Goal: Task Accomplishment & Management: Complete application form

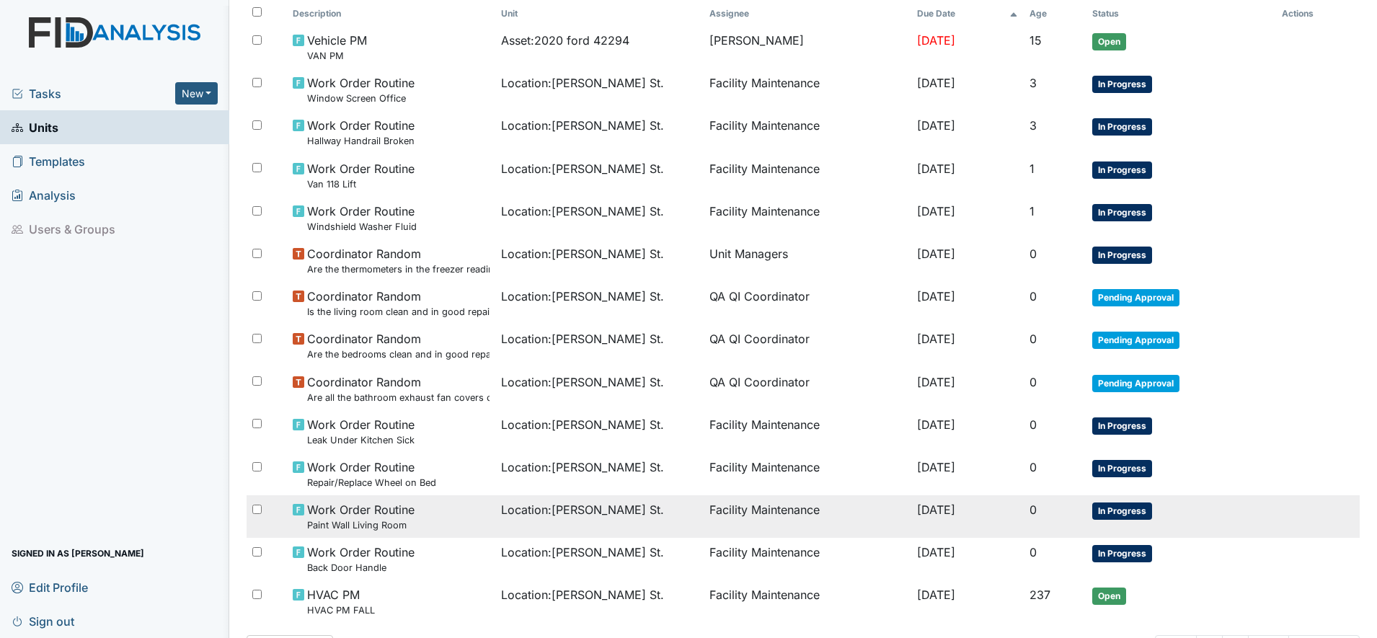
scroll to position [180, 0]
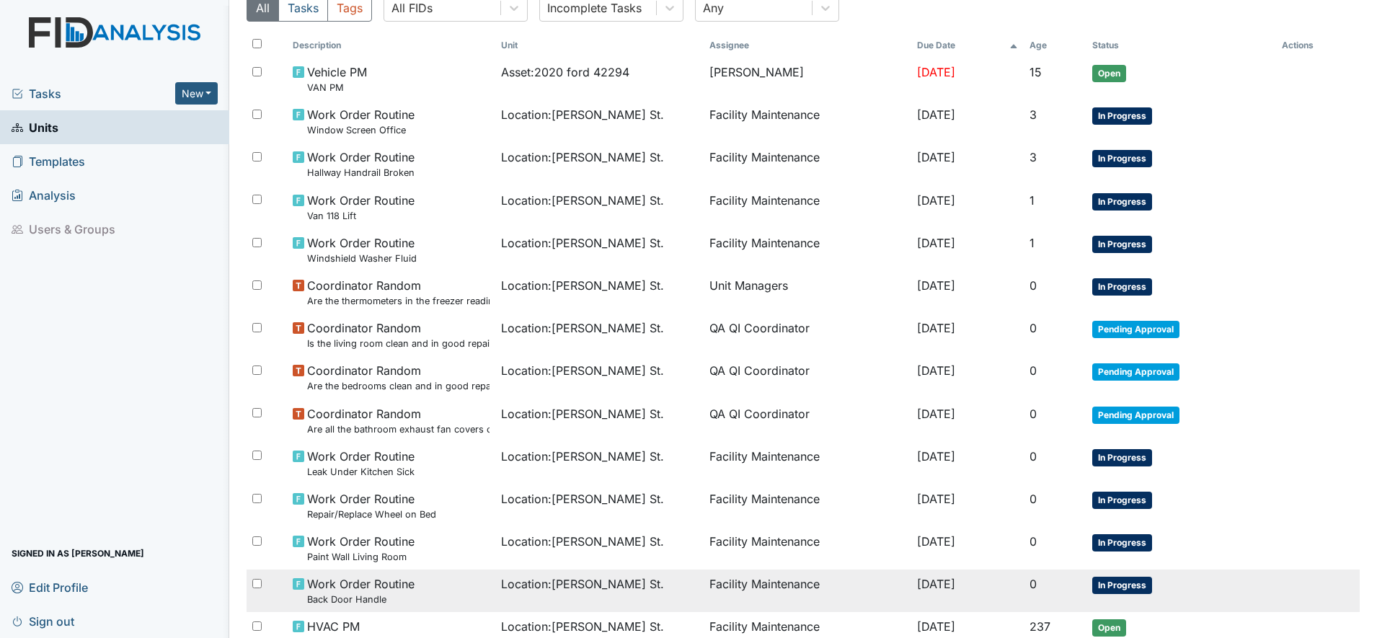
click at [444, 578] on div "Work Order Routine Back Door Handle" at bounding box center [391, 590] width 197 height 31
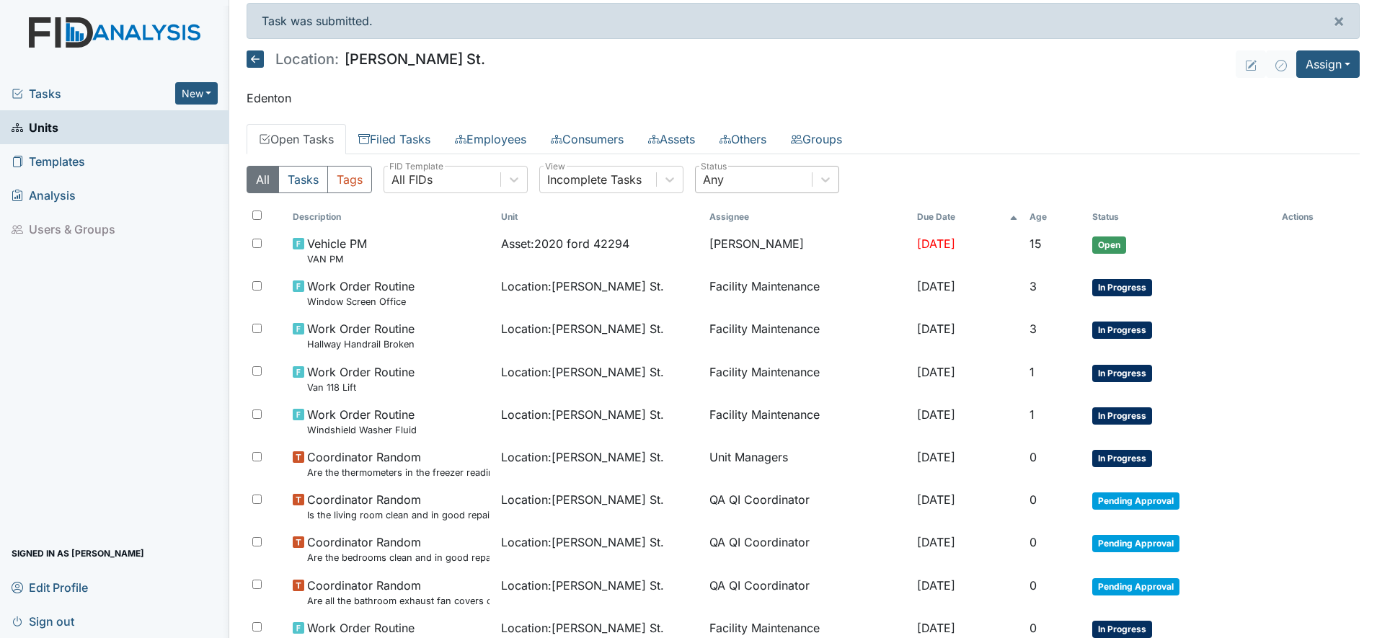
scroll to position [0, 0]
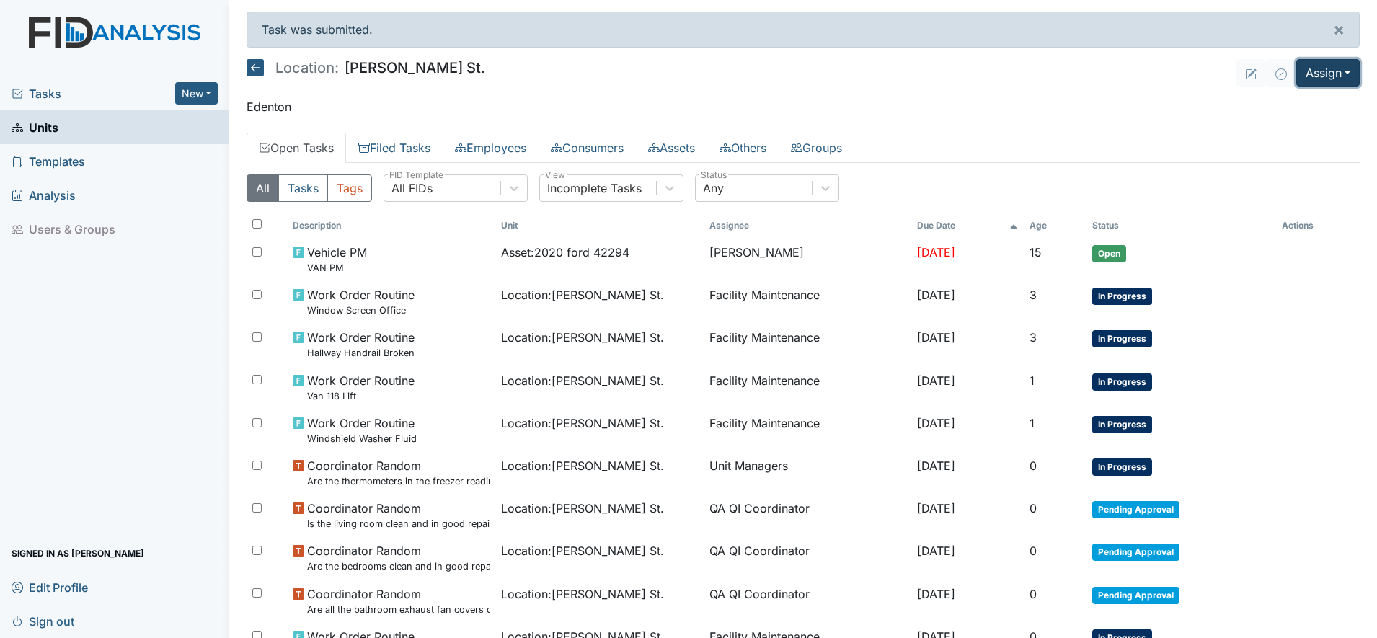
click at [1326, 72] on button "Assign" at bounding box center [1327, 72] width 63 height 27
click at [1274, 133] on link "Assign Inspection" at bounding box center [1293, 128] width 130 height 23
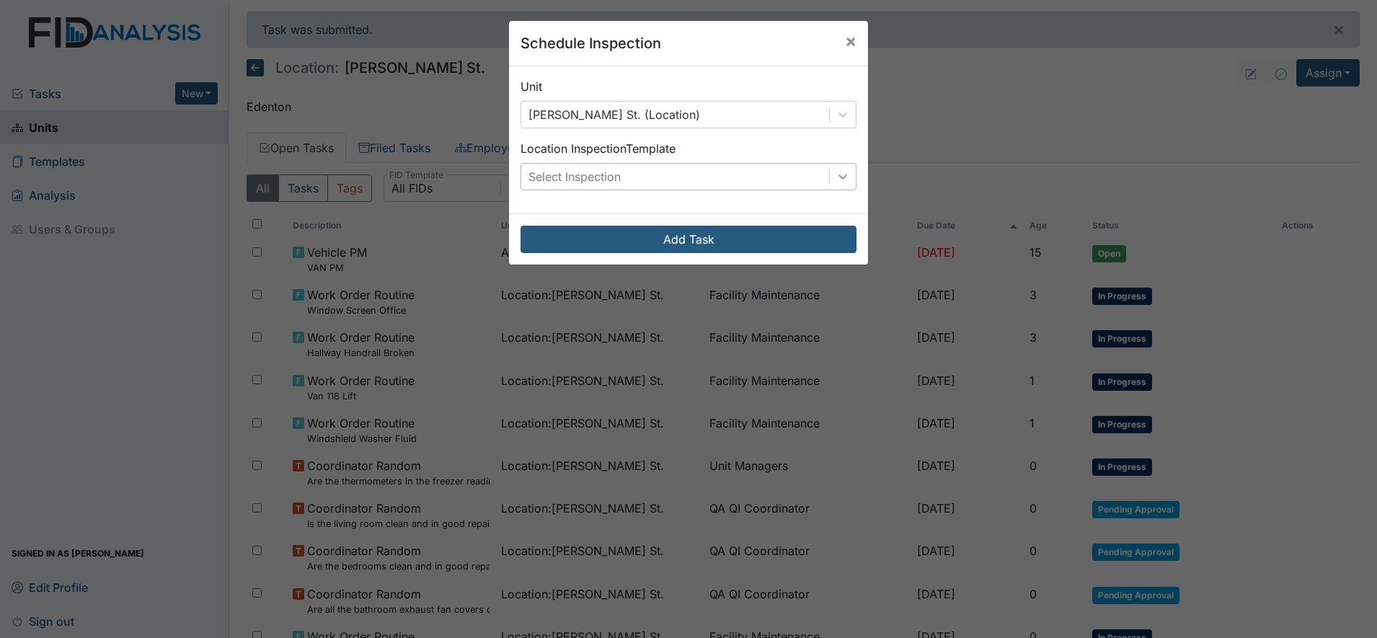
click at [838, 179] on icon at bounding box center [842, 176] width 14 height 14
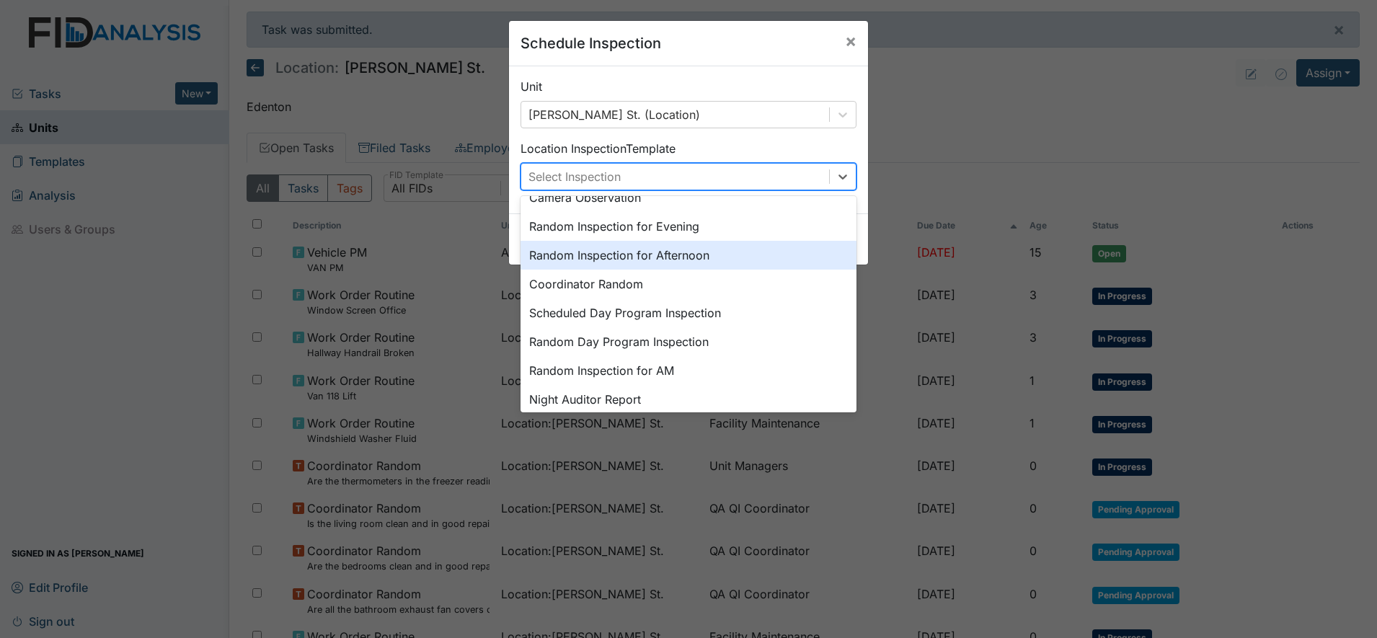
scroll to position [180, 0]
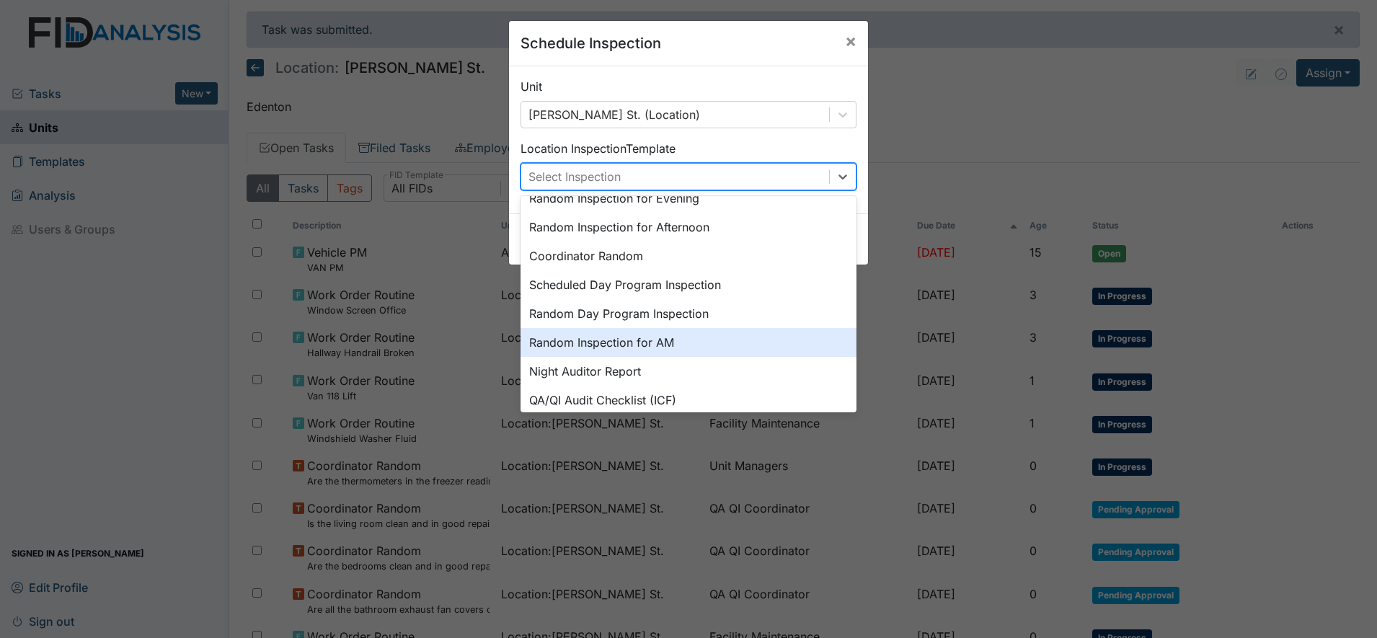
click at [629, 340] on div "Random Inspection for AM" at bounding box center [688, 342] width 336 height 29
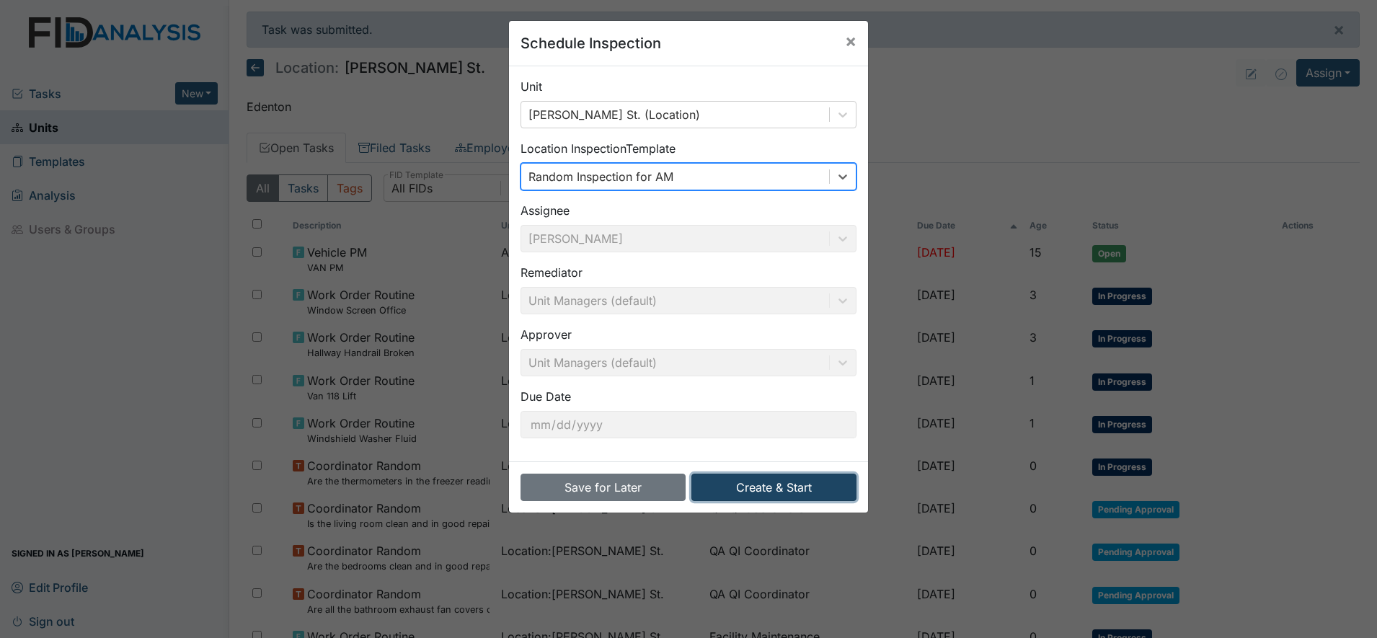
click at [770, 487] on button "Create & Start" at bounding box center [773, 487] width 165 height 27
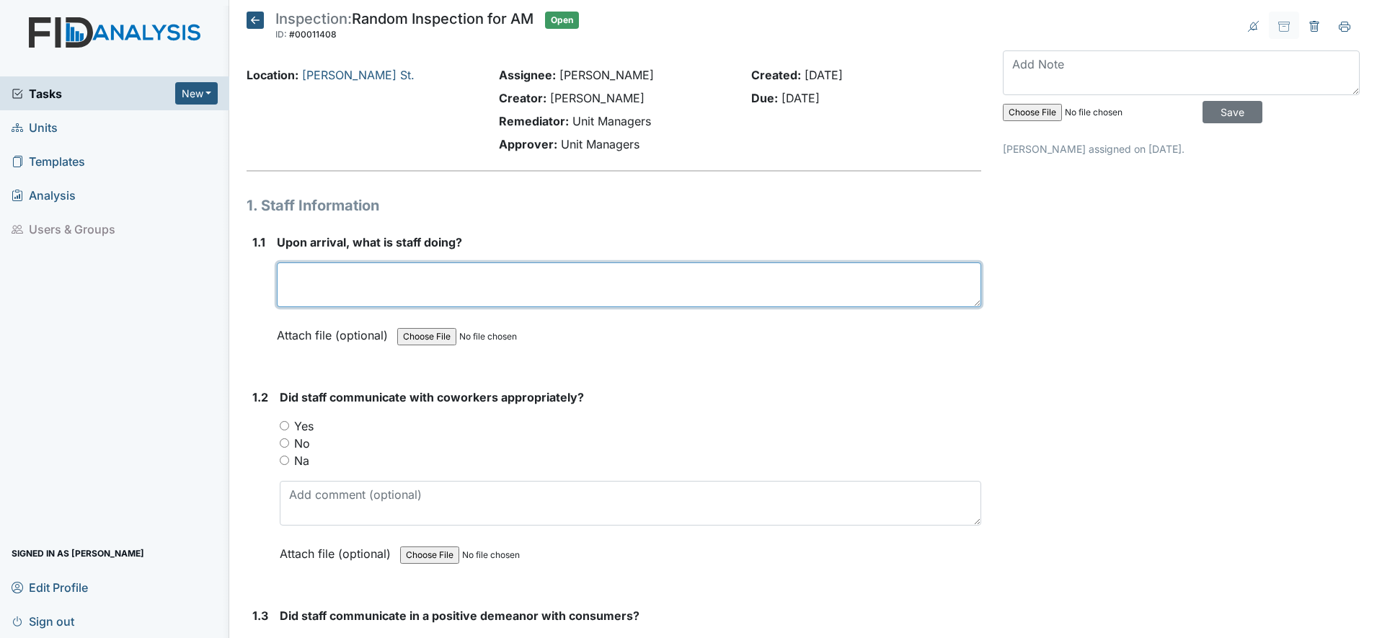
click at [320, 285] on textarea at bounding box center [629, 284] width 704 height 45
type textarea "Assisting with breakfast and AM chores"
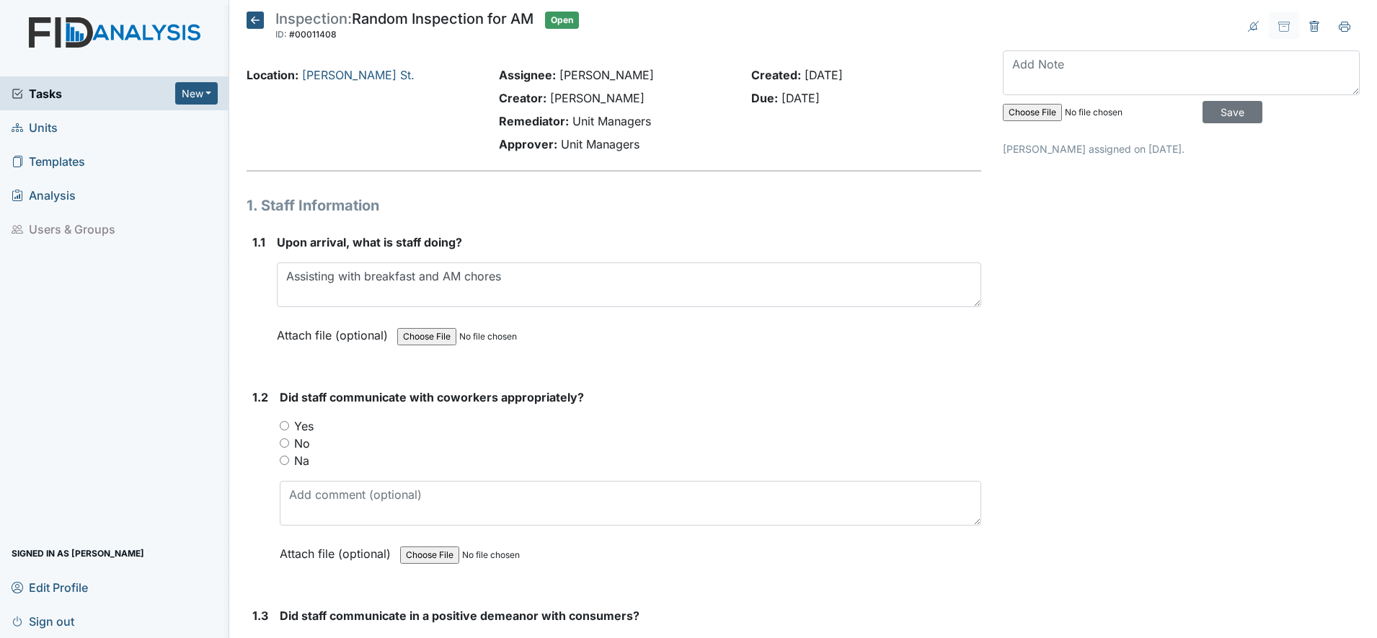
click at [288, 427] on input "Yes" at bounding box center [284, 425] width 9 height 9
radio input "true"
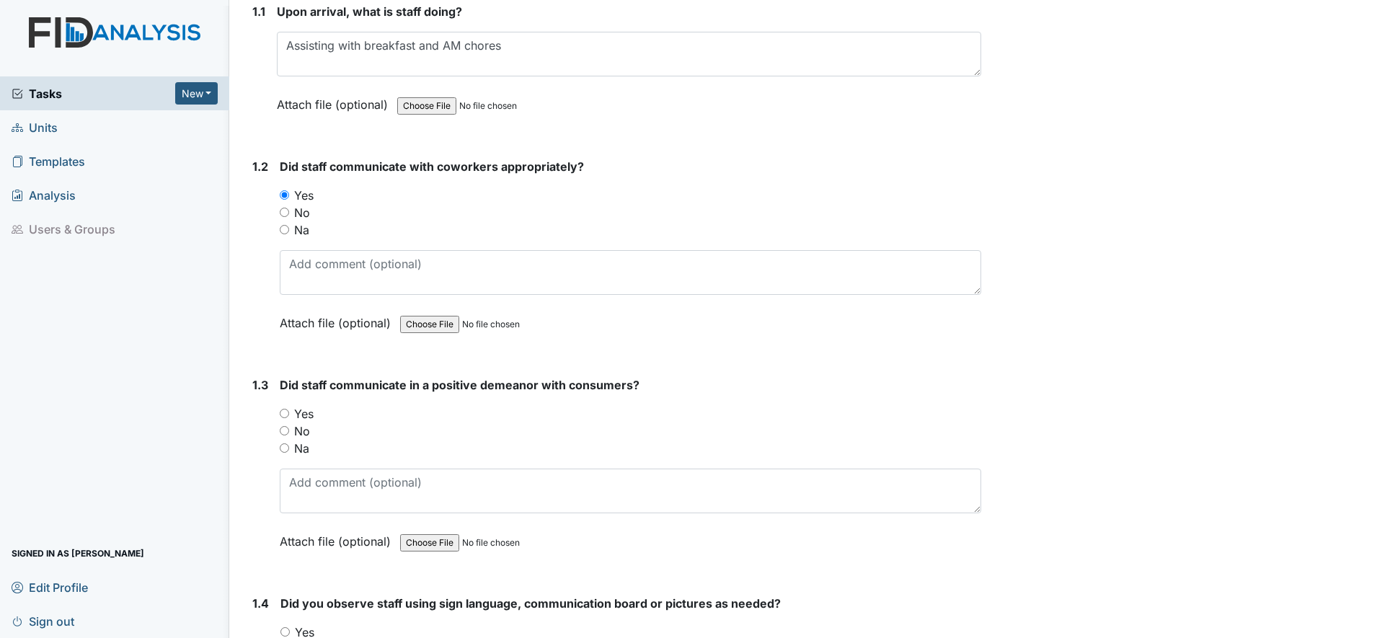
scroll to position [270, 0]
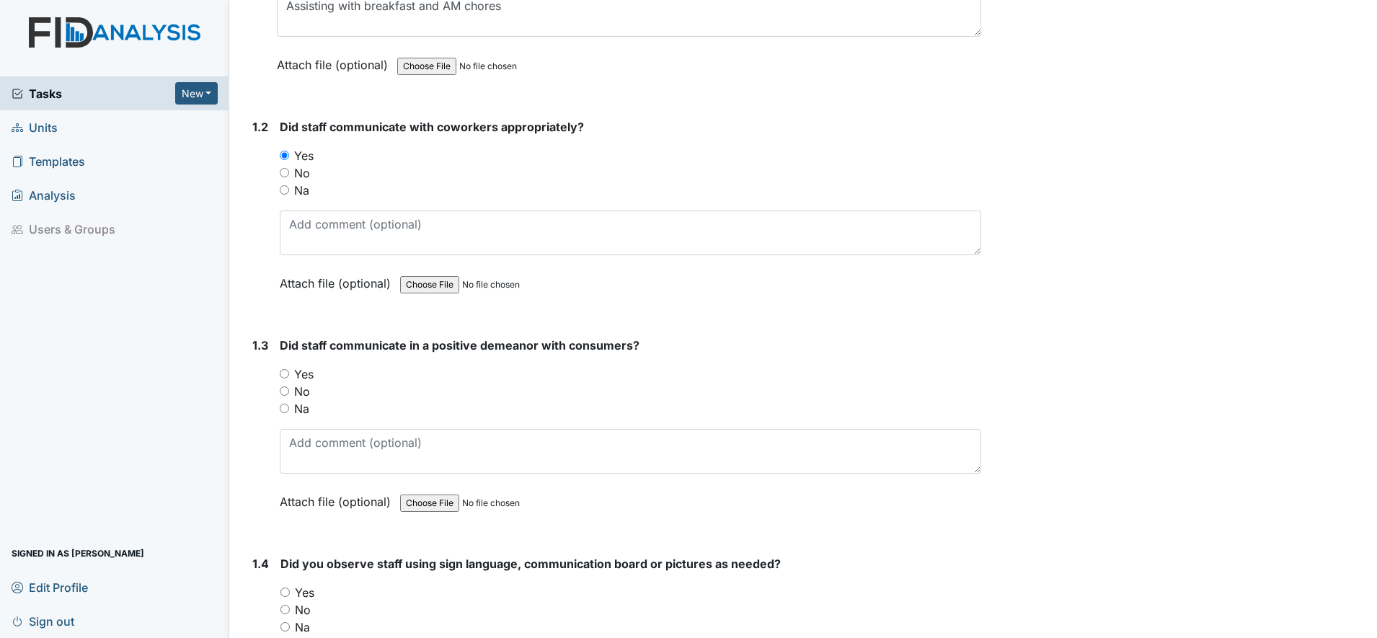
click at [285, 375] on input "Yes" at bounding box center [284, 373] width 9 height 9
radio input "true"
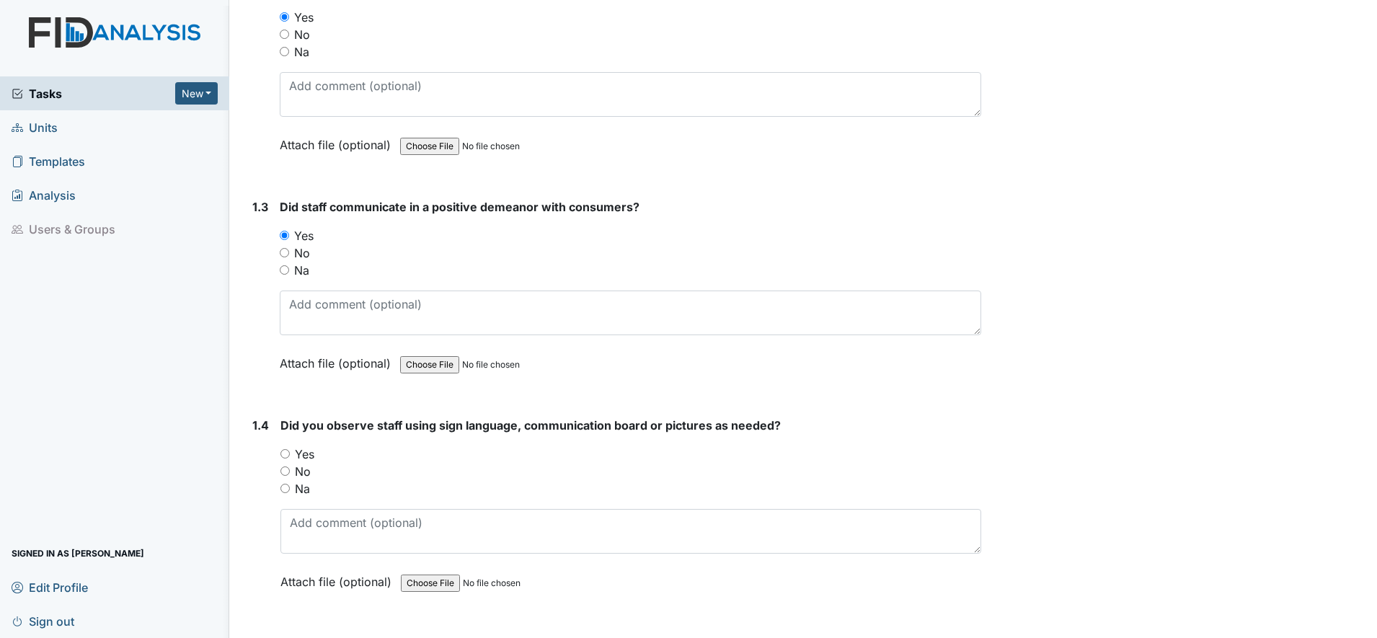
scroll to position [451, 0]
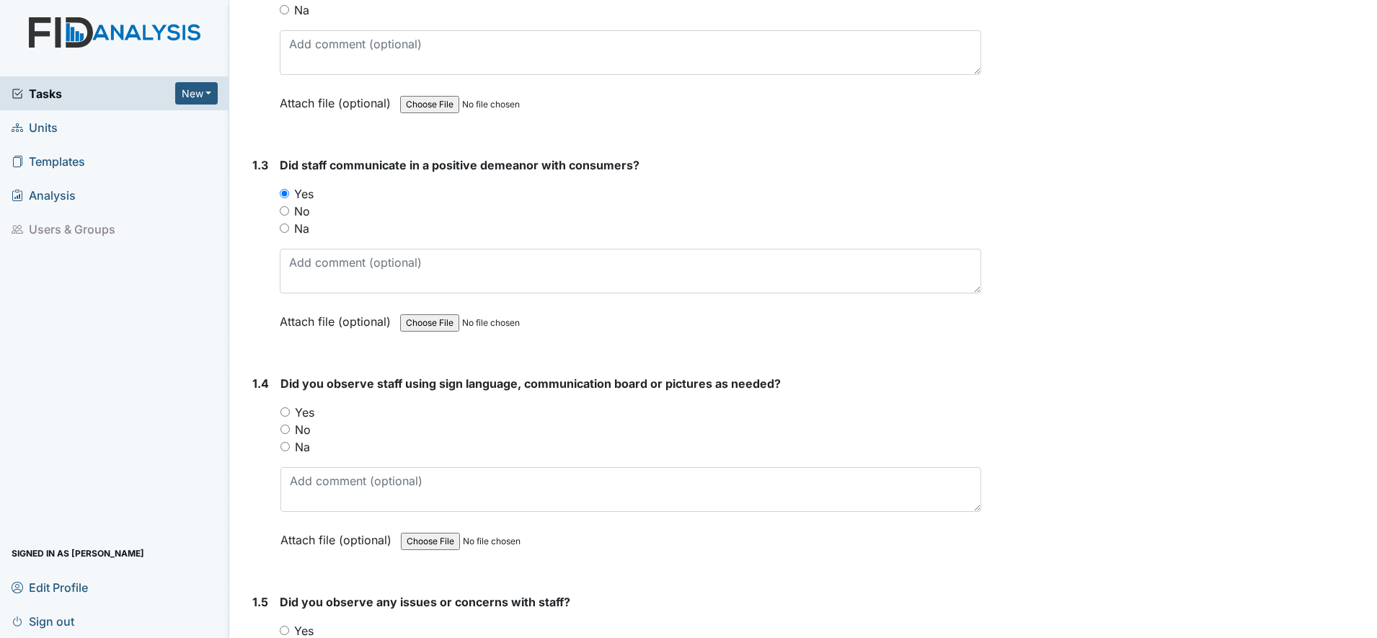
click at [289, 414] on input "Yes" at bounding box center [284, 411] width 9 height 9
radio input "true"
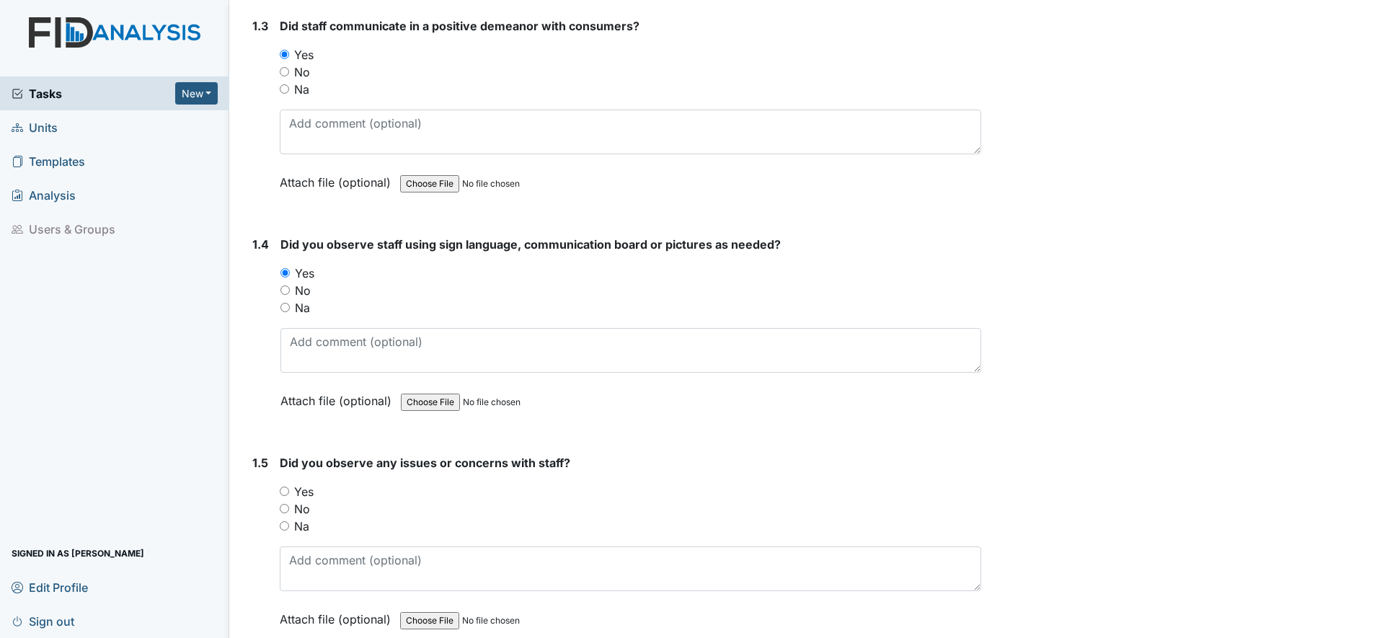
scroll to position [631, 0]
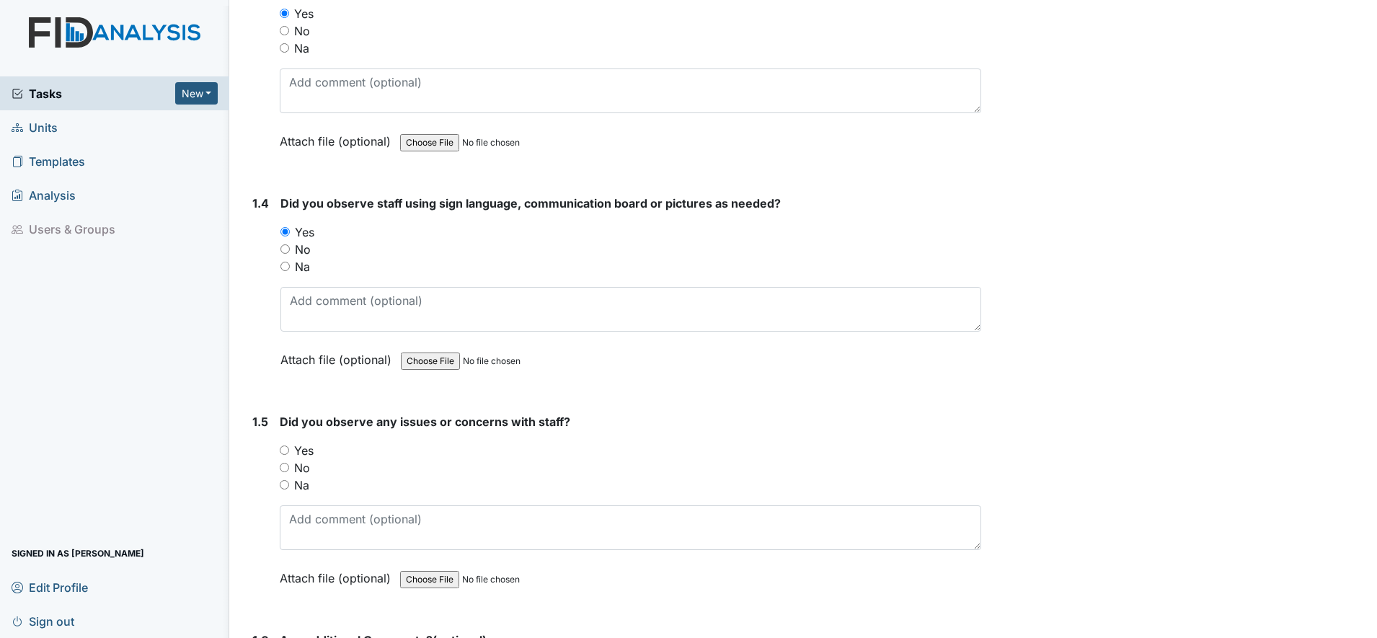
click at [281, 468] on input "No" at bounding box center [284, 467] width 9 height 9
radio input "true"
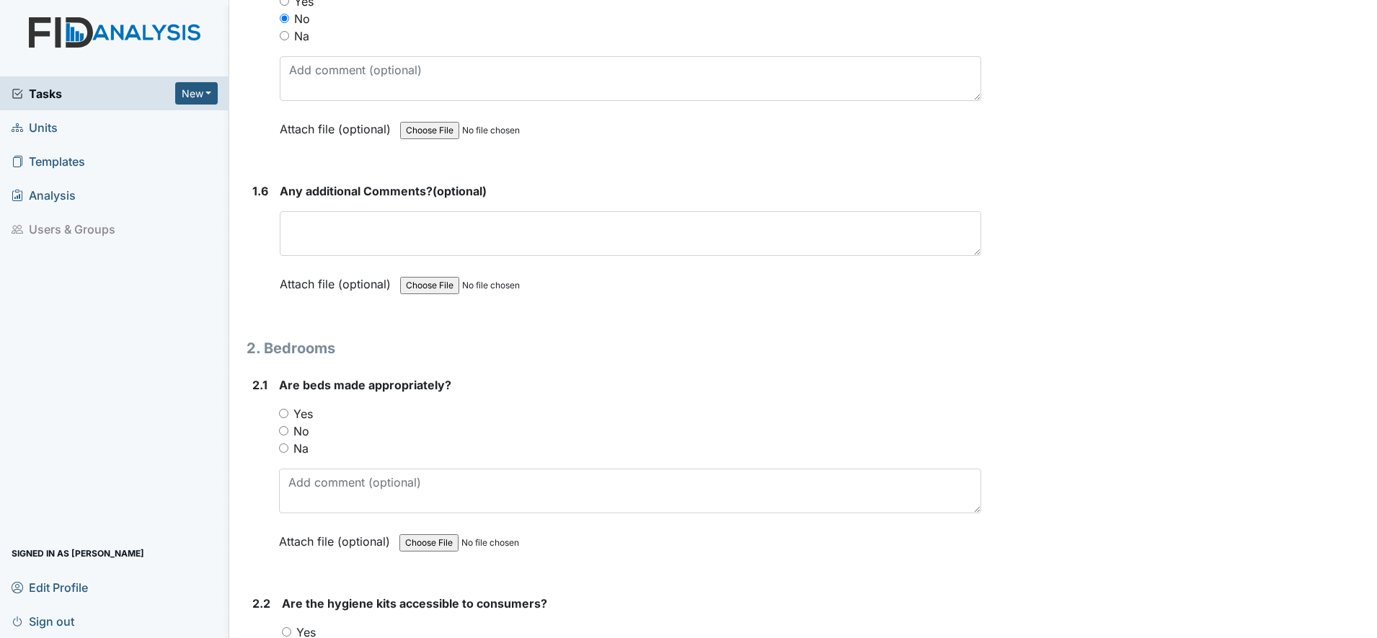
scroll to position [1081, 0]
click at [283, 410] on input "Yes" at bounding box center [283, 411] width 9 height 9
radio input "true"
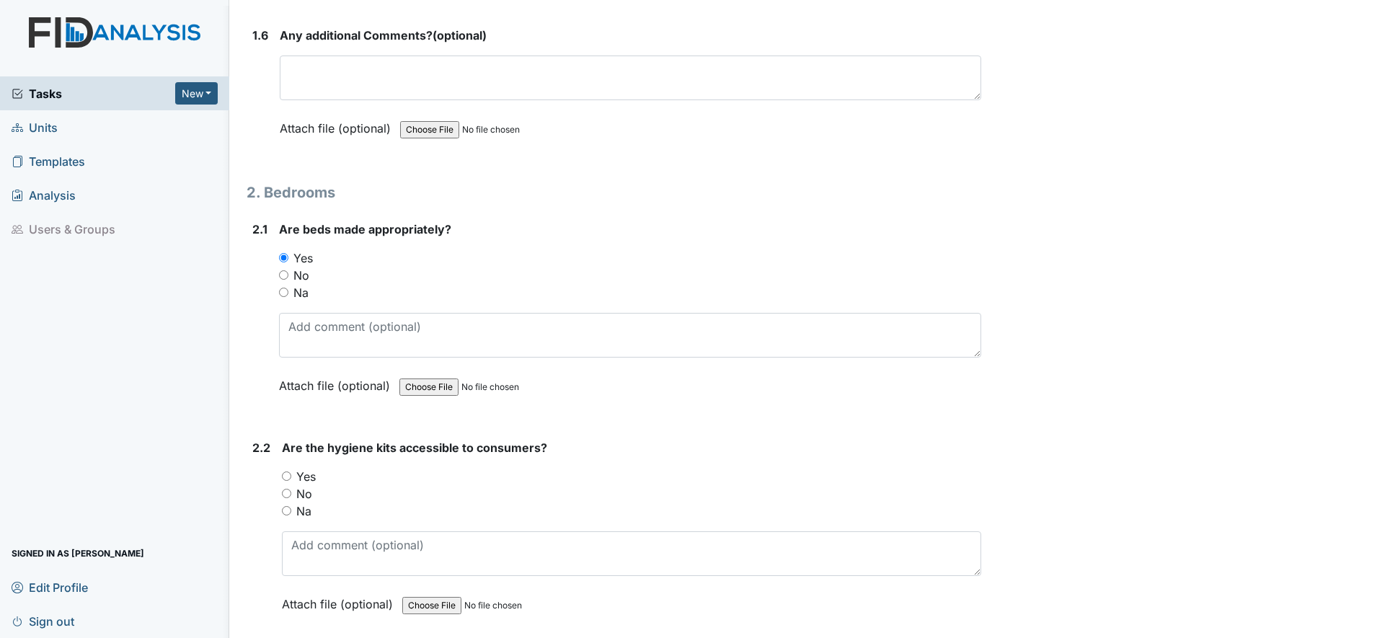
scroll to position [1261, 0]
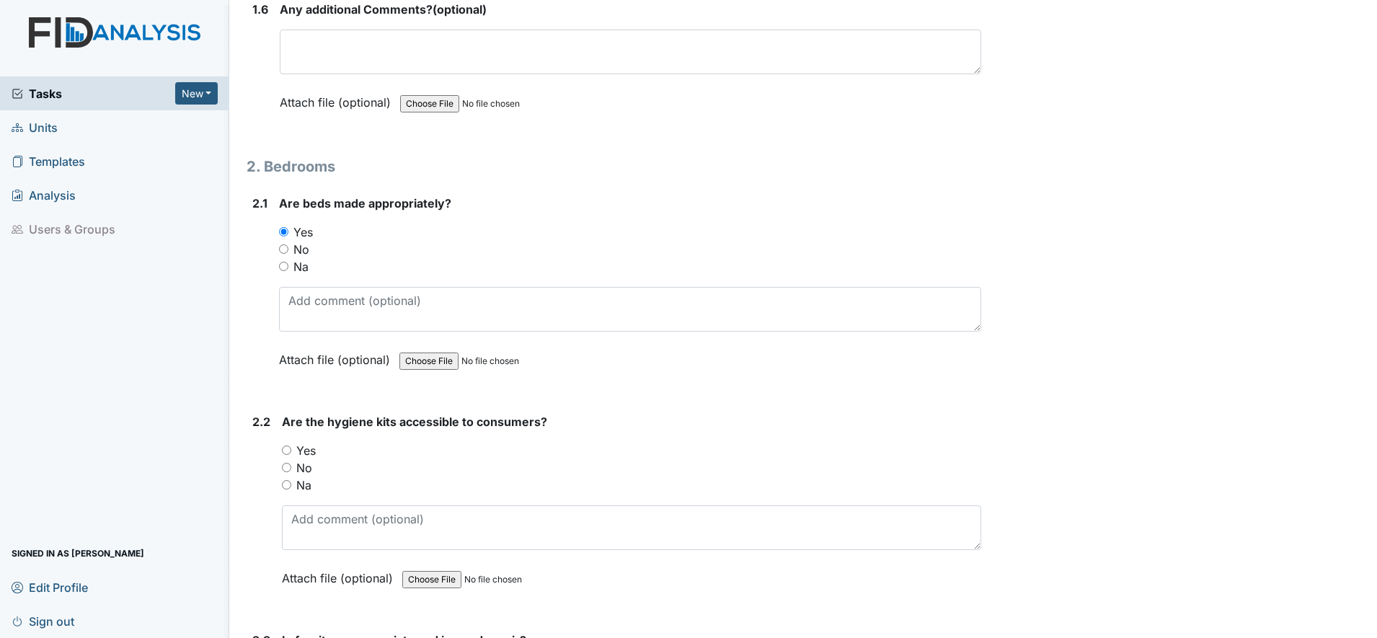
click at [287, 452] on input "Yes" at bounding box center [286, 449] width 9 height 9
radio input "true"
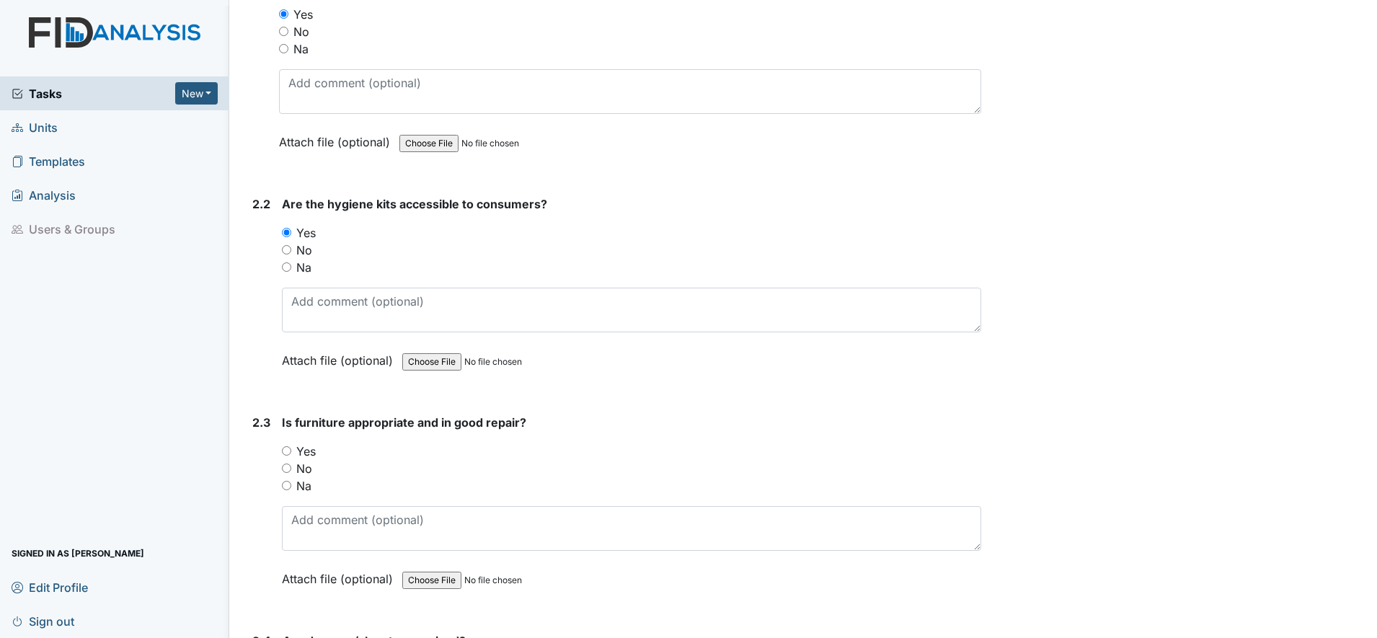
scroll to position [1532, 0]
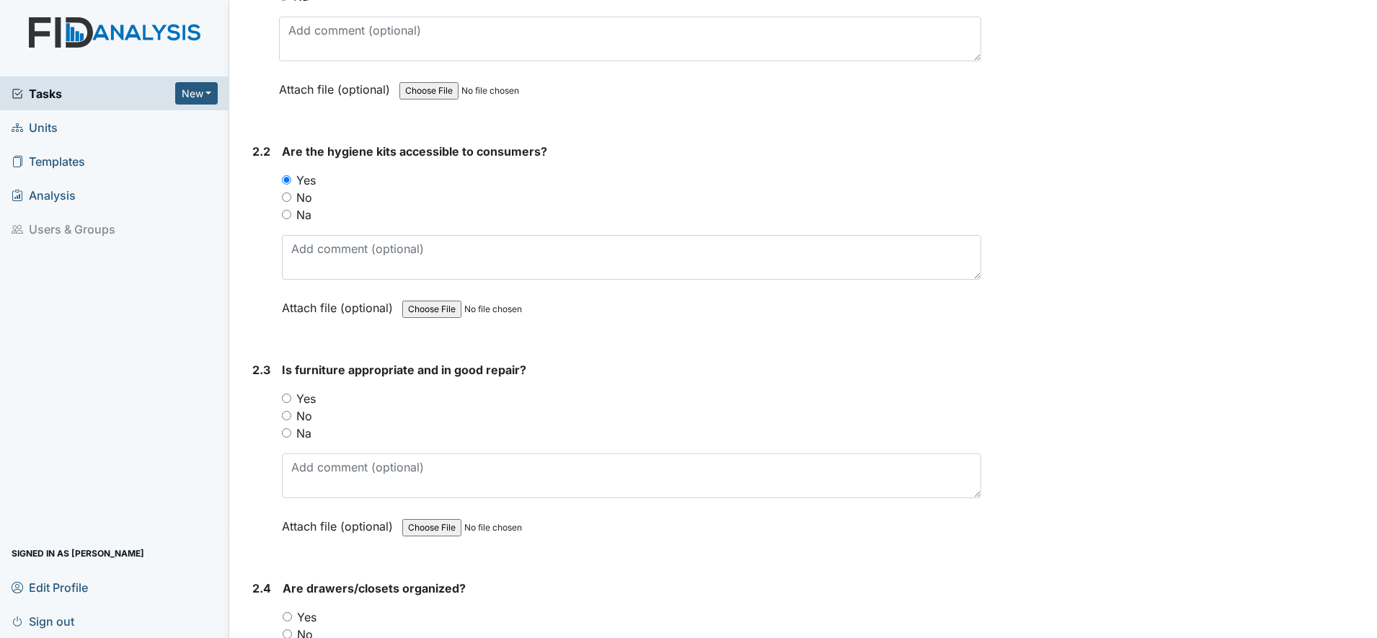
click at [285, 395] on input "Yes" at bounding box center [286, 398] width 9 height 9
radio input "true"
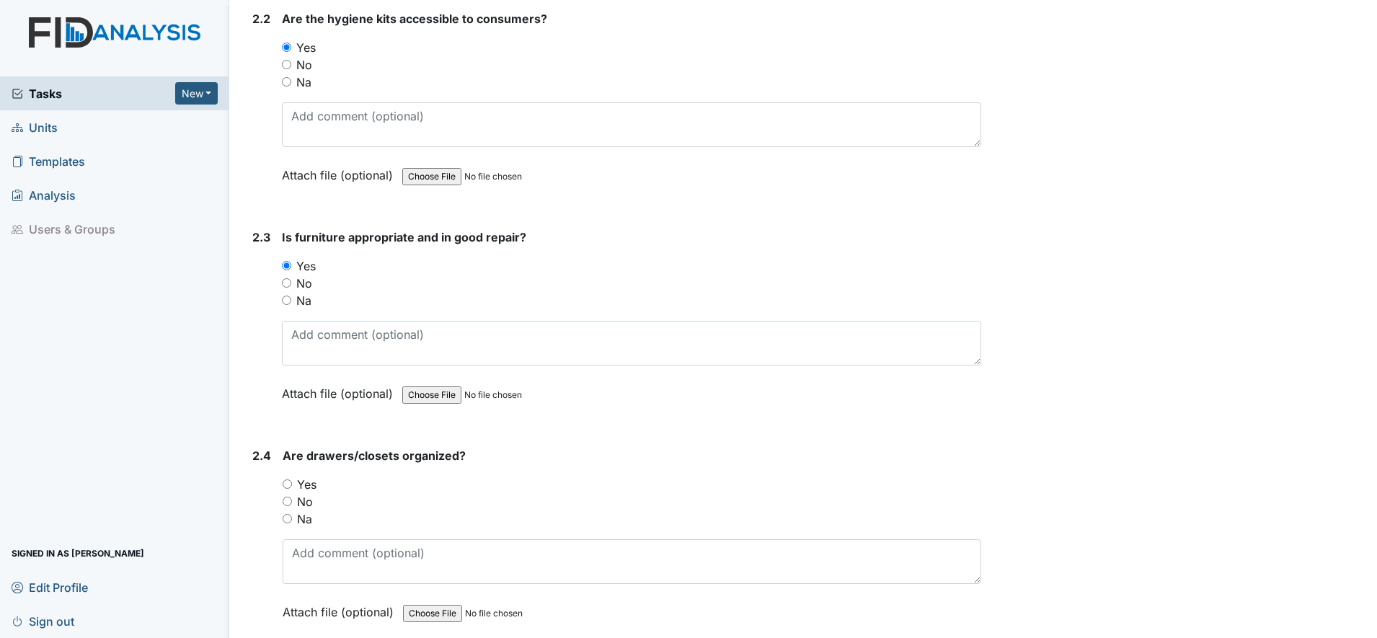
scroll to position [1712, 0]
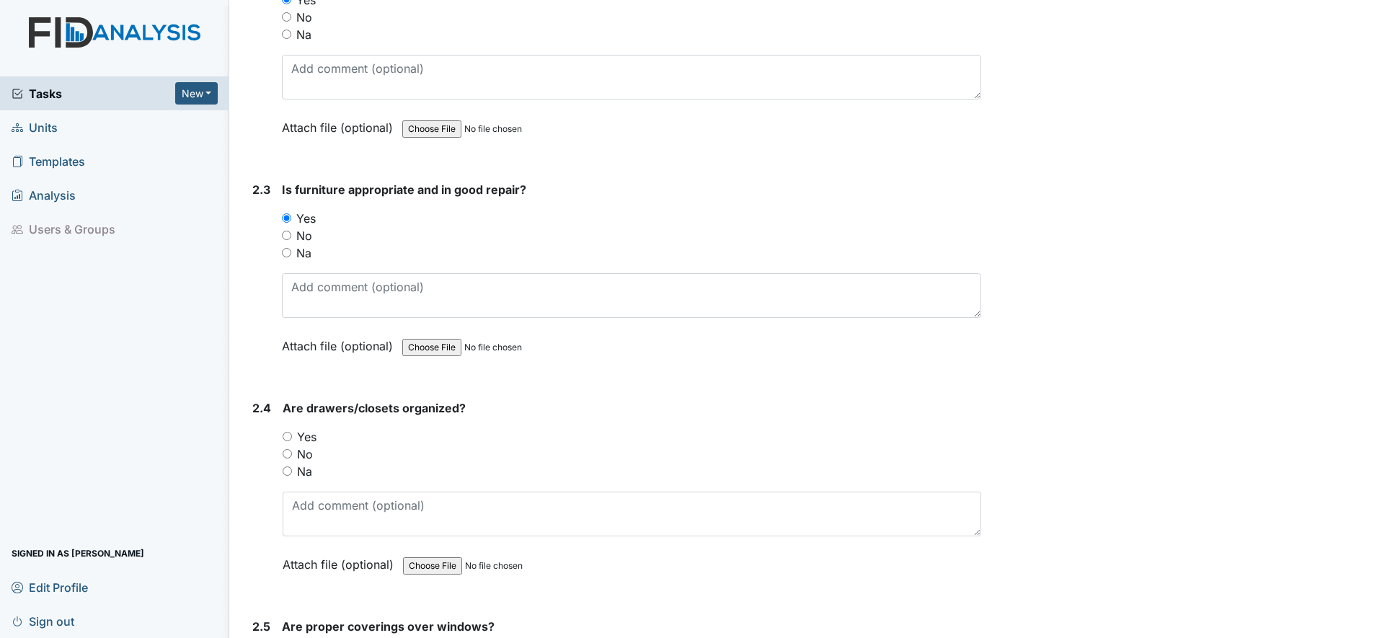
click at [288, 438] on input "Yes" at bounding box center [287, 436] width 9 height 9
radio input "true"
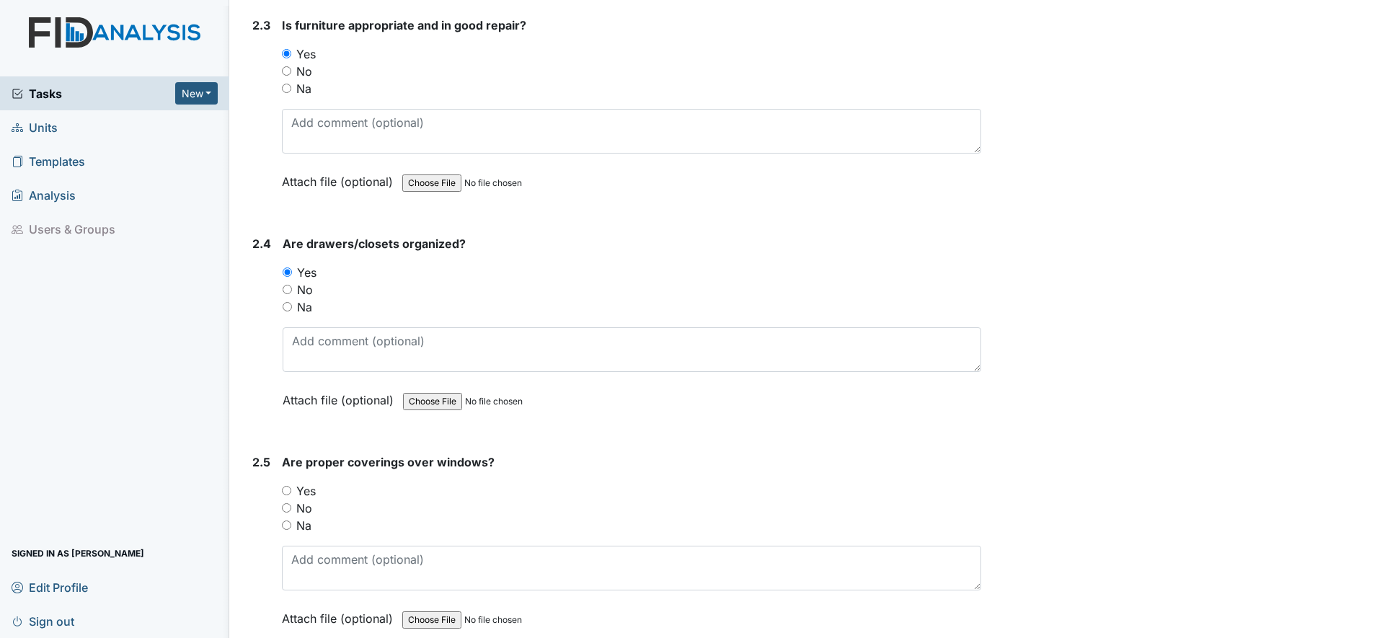
scroll to position [1892, 0]
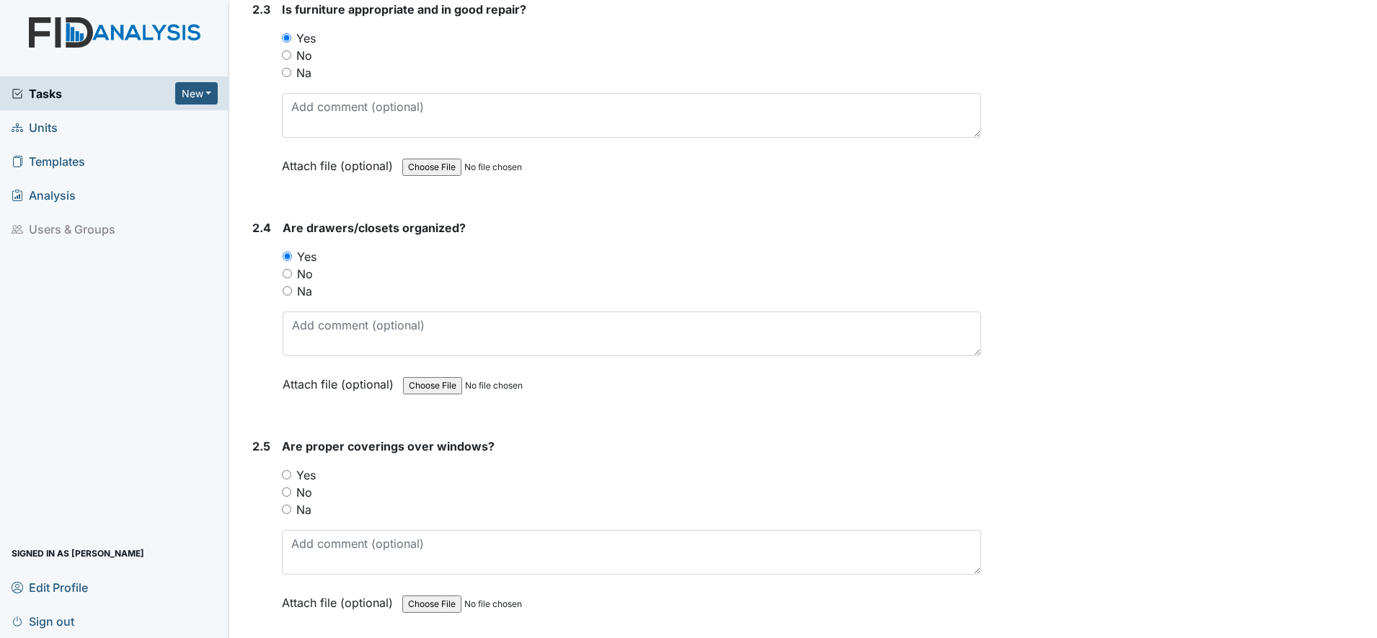
click at [288, 474] on input "Yes" at bounding box center [286, 474] width 9 height 9
radio input "true"
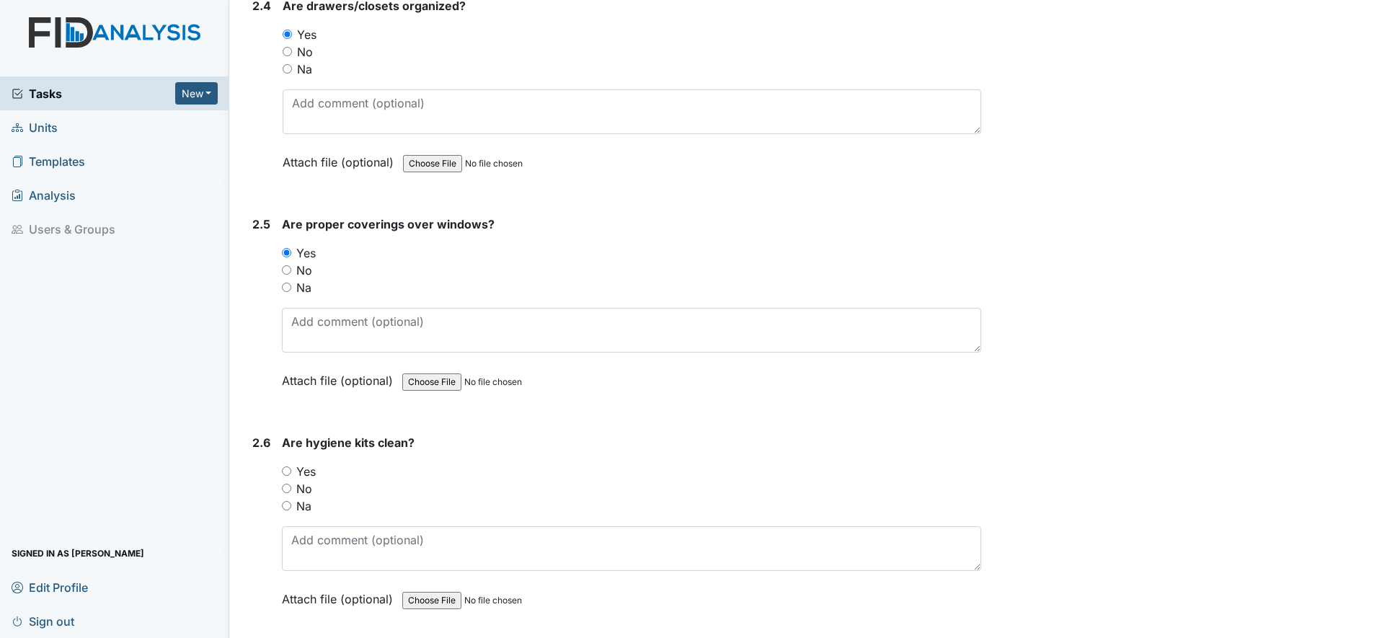
scroll to position [2253, 0]
